Goal: Check status: Check status

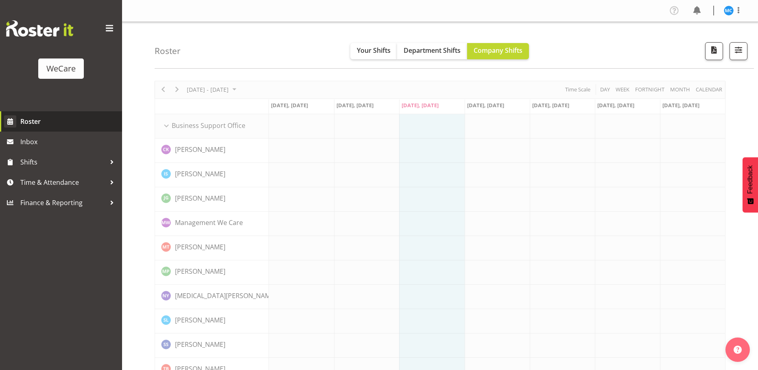
click at [23, 122] on span "Roster" at bounding box center [69, 121] width 98 height 12
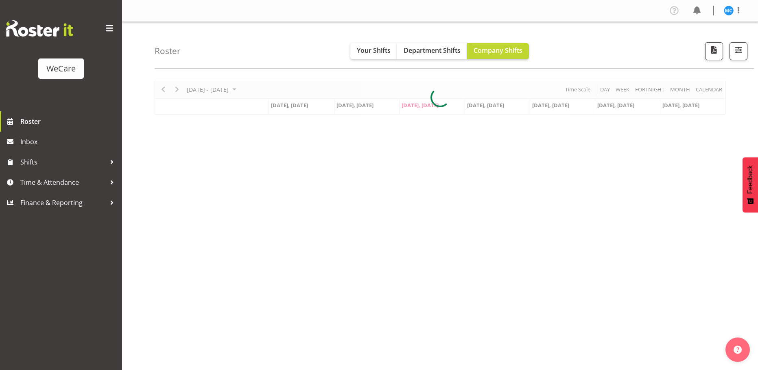
select select "location"
click at [733, 46] on span "button" at bounding box center [738, 50] width 11 height 11
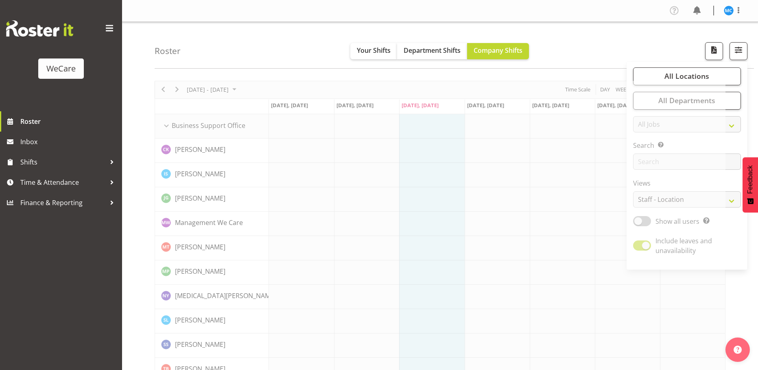
click at [667, 42] on div "Roster Your Shifts Department Shifts Company Shifts All Locations Clear Busines…" at bounding box center [454, 45] width 599 height 47
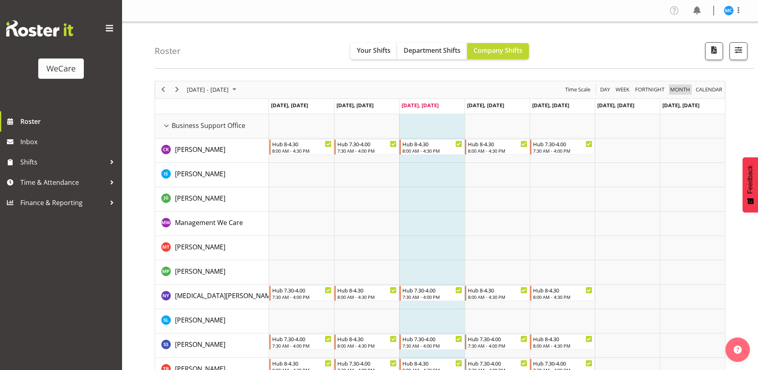
click at [675, 92] on span "Month" at bounding box center [680, 90] width 22 height 10
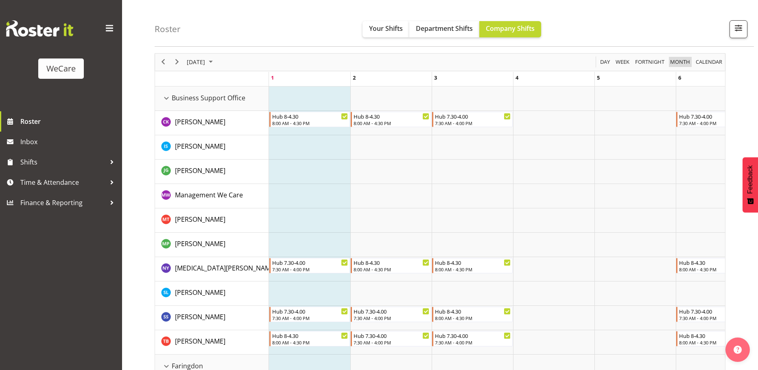
scroll to position [41, 0]
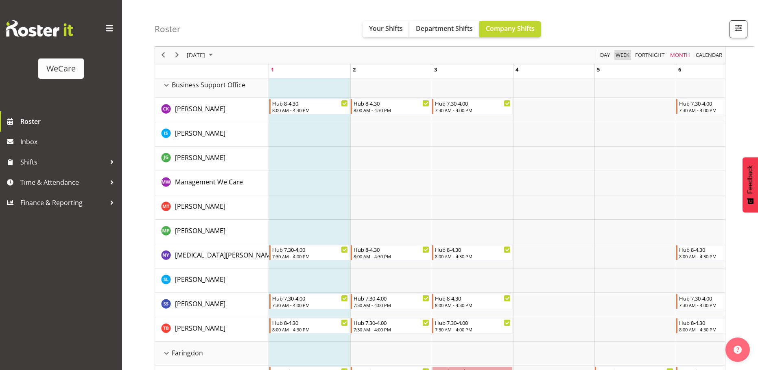
click at [623, 59] on span "Week" at bounding box center [621, 55] width 15 height 10
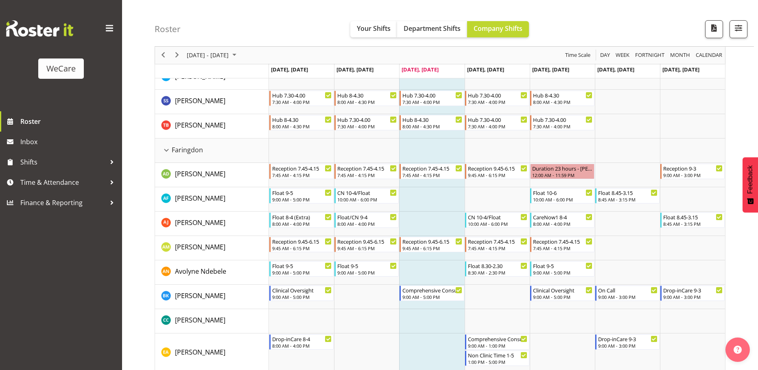
scroll to position [285, 0]
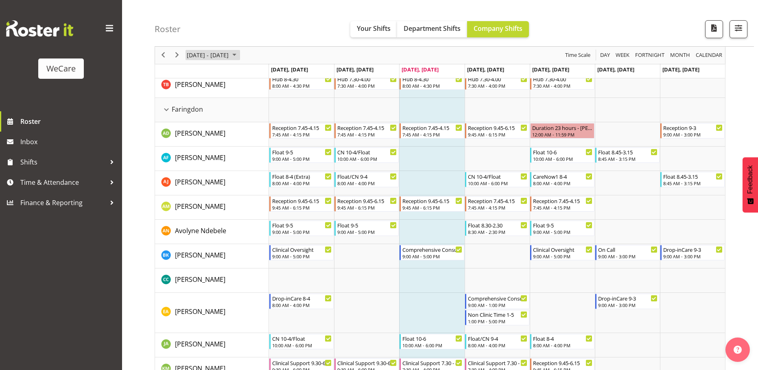
click at [239, 57] on span "October 2025" at bounding box center [234, 55] width 10 height 10
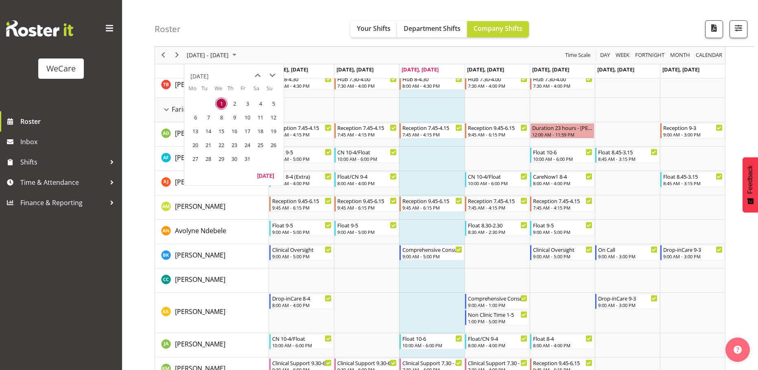
drag, startPoint x: 199, startPoint y: 144, endPoint x: 415, endPoint y: 175, distance: 217.7
click at [199, 144] on span "20" at bounding box center [195, 145] width 12 height 12
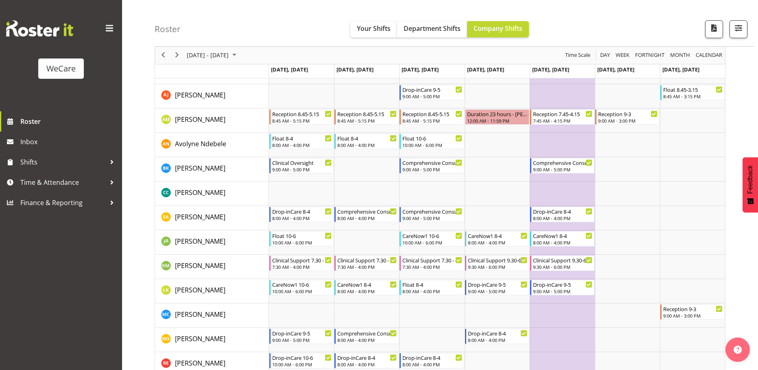
scroll to position [366, 0]
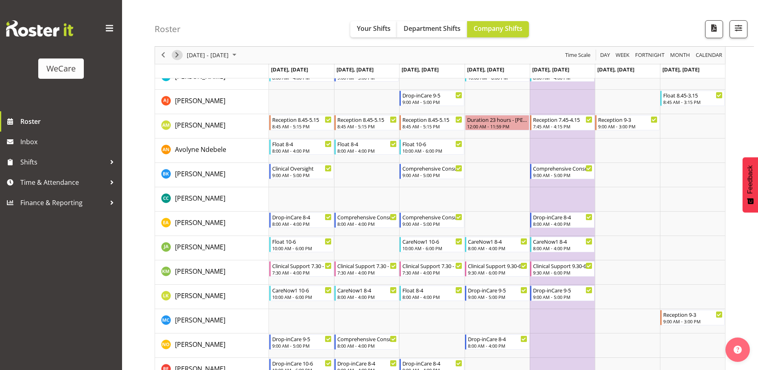
click at [179, 50] on span "Next" at bounding box center [177, 55] width 10 height 10
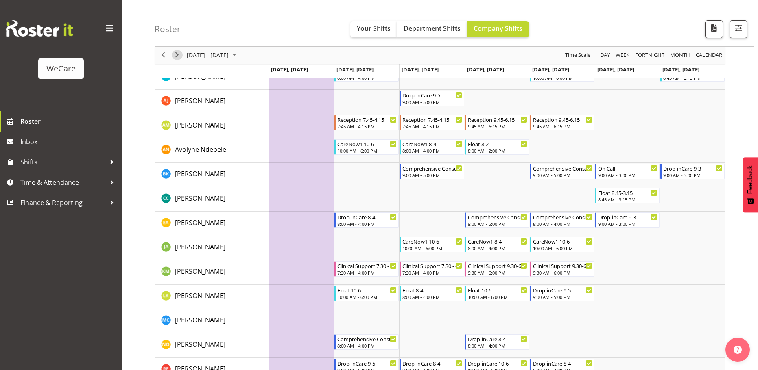
click at [174, 57] on span "Next" at bounding box center [177, 55] width 10 height 10
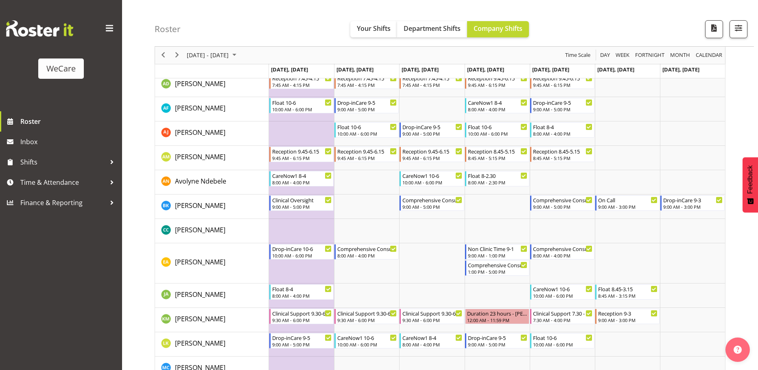
scroll to position [325, 0]
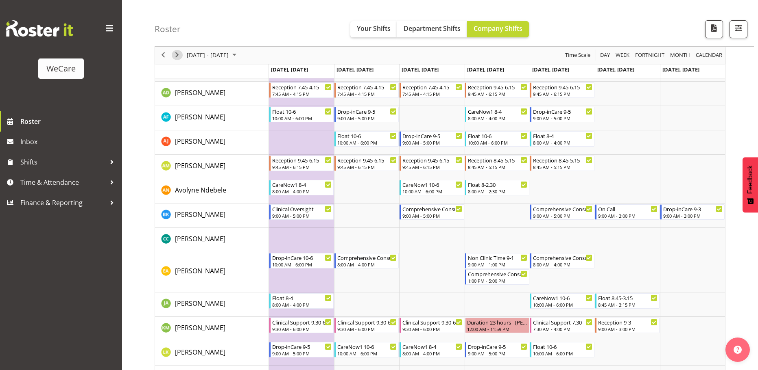
click at [181, 57] on span "Next" at bounding box center [177, 55] width 10 height 10
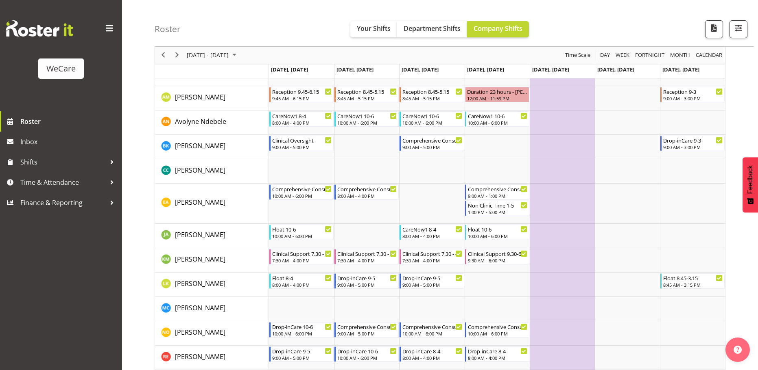
scroll to position [407, 0]
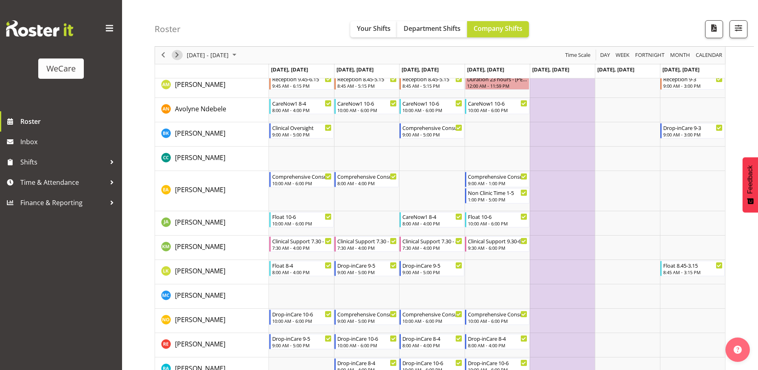
click at [175, 58] on span "Next" at bounding box center [177, 55] width 10 height 10
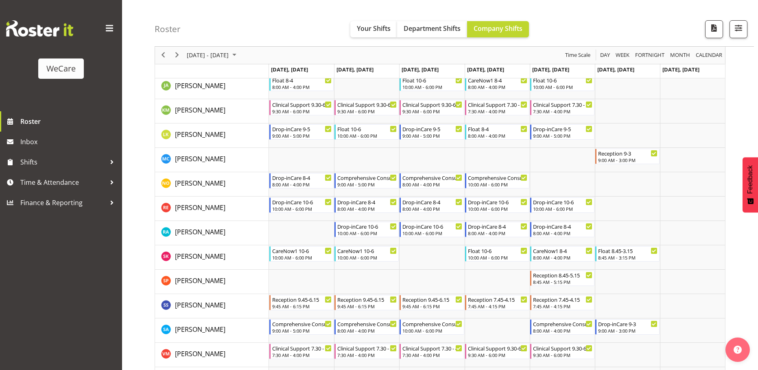
scroll to position [529, 0]
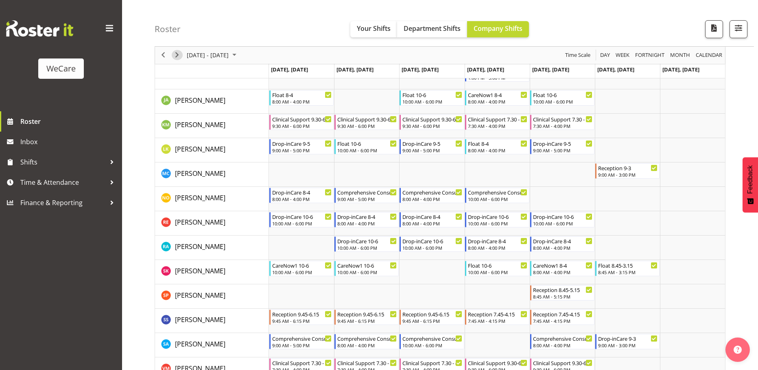
click at [178, 55] on span "Next" at bounding box center [177, 55] width 10 height 10
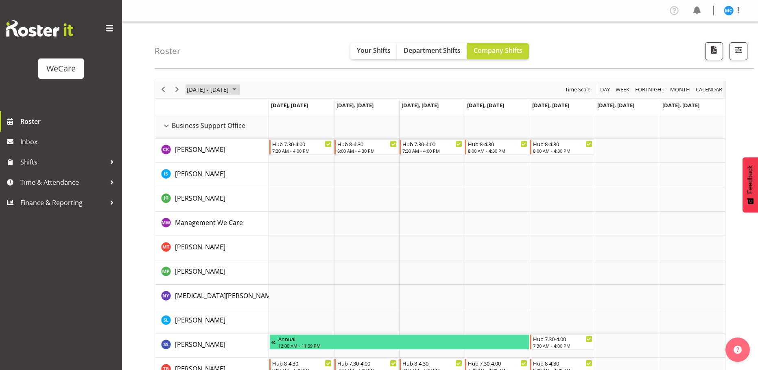
click at [239, 91] on span "November 2025" at bounding box center [234, 90] width 10 height 10
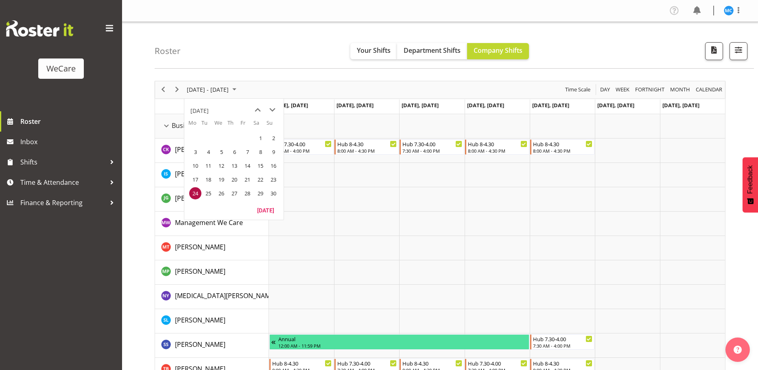
click at [260, 182] on span "22" at bounding box center [260, 180] width 12 height 12
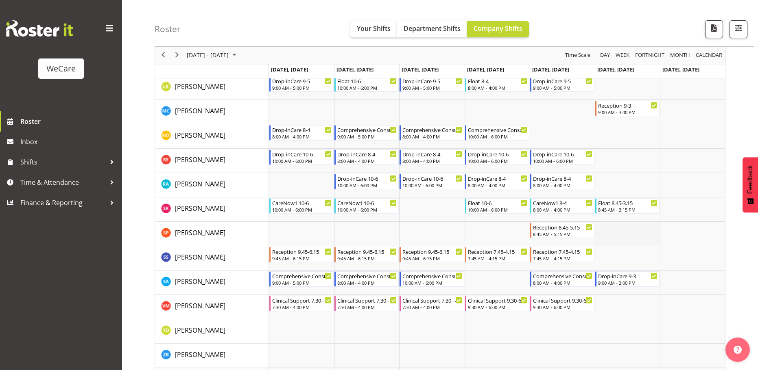
scroll to position [529, 0]
